Goal: Navigation & Orientation: Find specific page/section

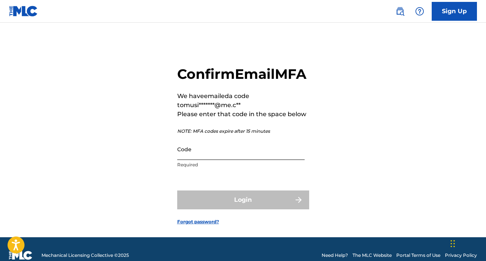
click at [200, 160] on input "Code" at bounding box center [240, 148] width 127 height 21
paste input "762290"
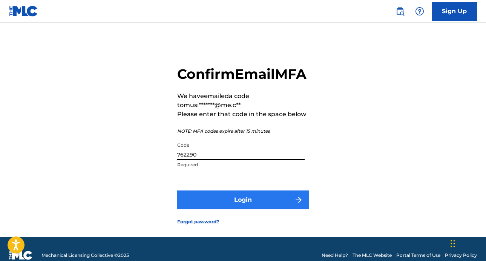
type input "762290"
click at [253, 209] on button "Login" at bounding box center [243, 199] width 132 height 19
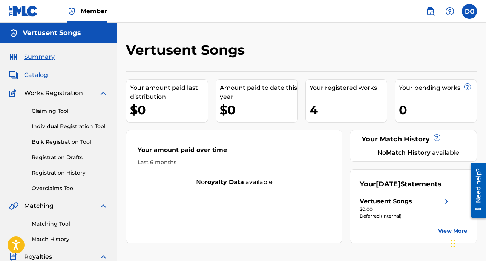
click at [38, 74] on span "Catalog" at bounding box center [36, 75] width 24 height 9
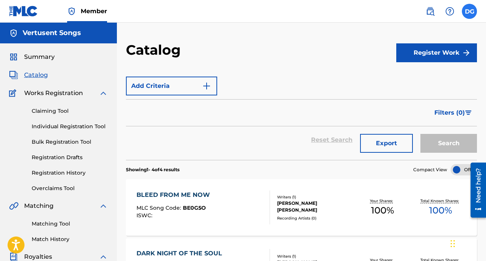
click at [468, 11] on label at bounding box center [469, 11] width 15 height 15
click at [470, 11] on input "DG [PERSON_NAME] [EMAIL_ADDRESS][DOMAIN_NAME] Profile Log out" at bounding box center [470, 11] width 0 height 0
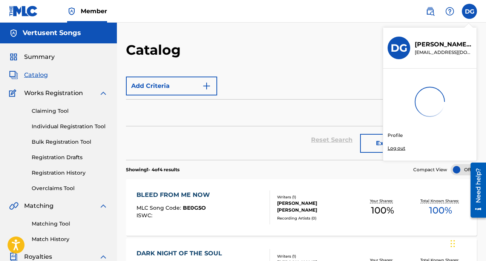
click at [394, 146] on div "Member DG DG [PERSON_NAME] [EMAIL_ADDRESS][DOMAIN_NAME] Profile Log out Vertuse…" at bounding box center [243, 242] width 486 height 485
